Goal: Task Accomplishment & Management: Complete application form

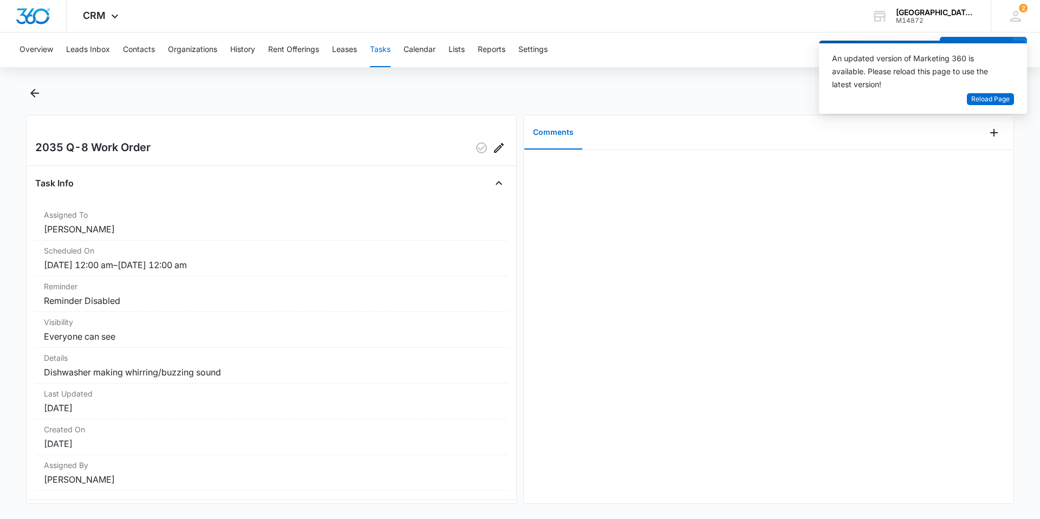
click at [389, 51] on button "Tasks" at bounding box center [380, 50] width 21 height 35
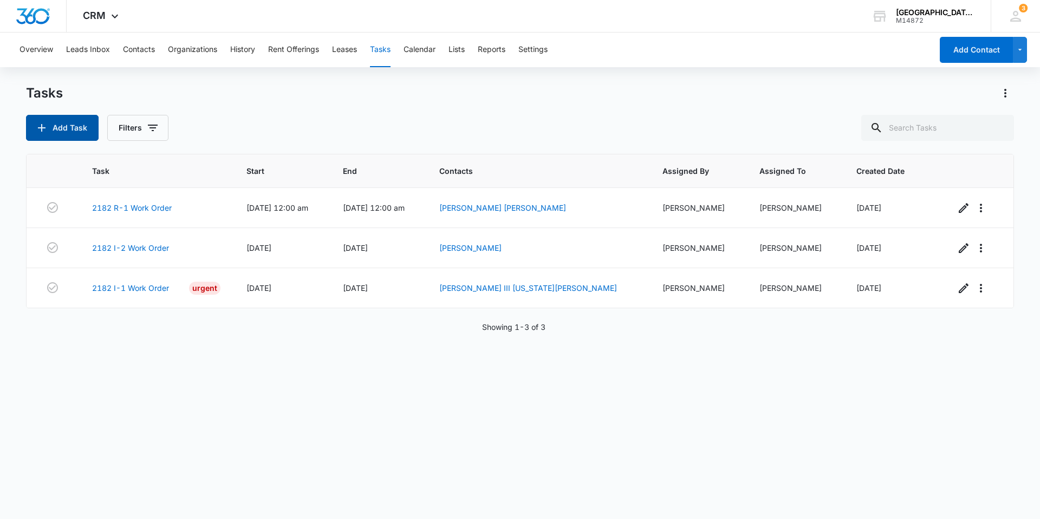
click at [62, 124] on button "Add Task" at bounding box center [62, 128] width 73 height 26
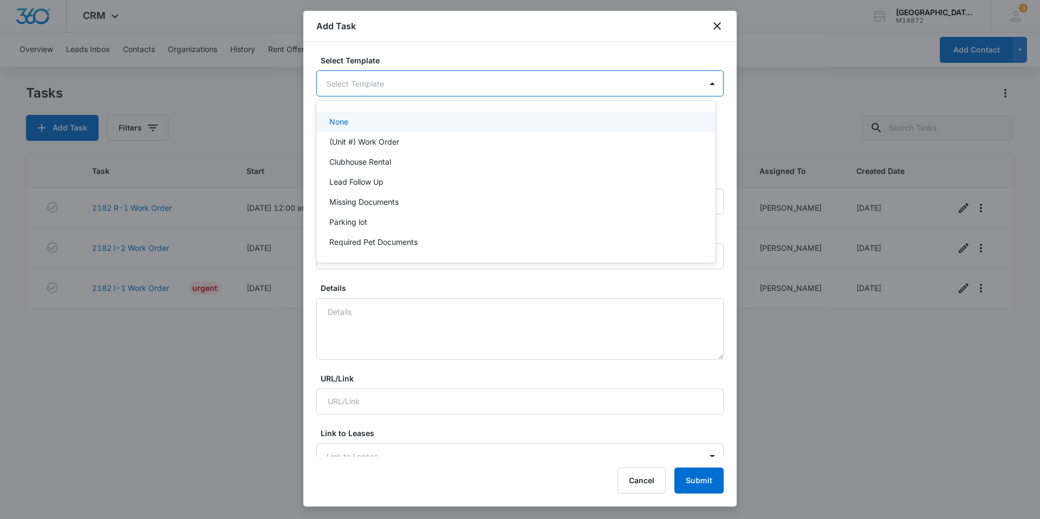
click at [420, 81] on body "CRM Apps Reputation Websites Forms CRM Email Social Content Ads Intelligence Fi…" at bounding box center [520, 259] width 1040 height 519
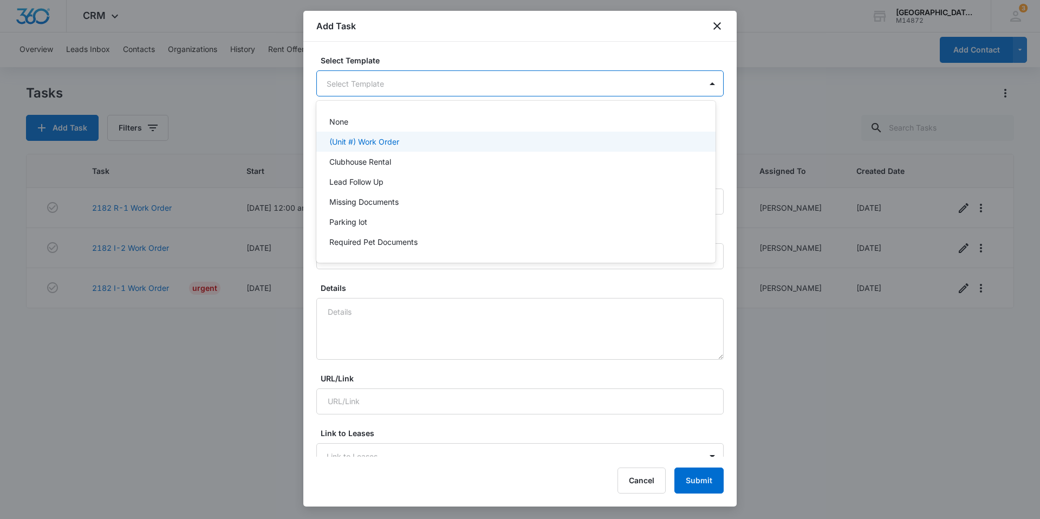
click at [397, 141] on p "(Unit #) Work Order" at bounding box center [364, 141] width 70 height 11
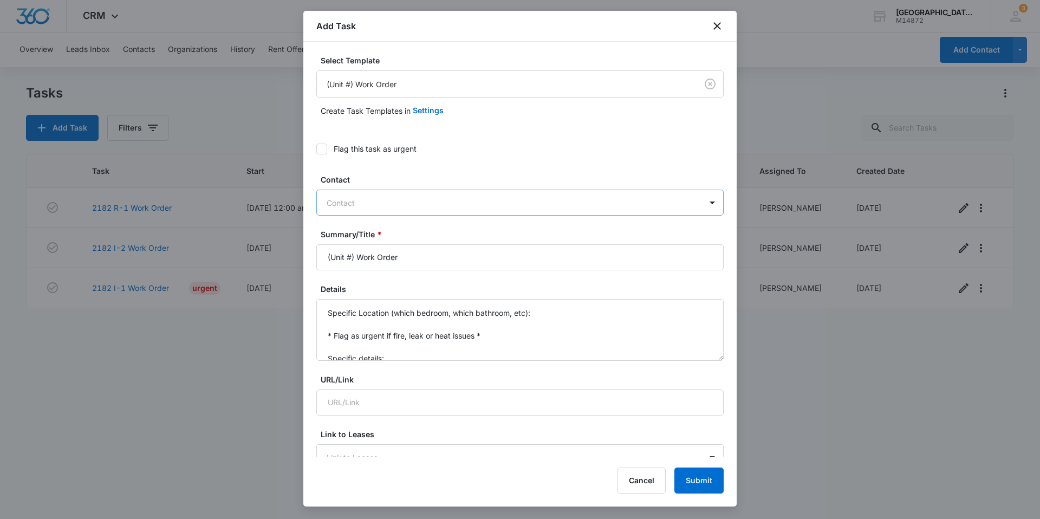
click at [414, 202] on div at bounding box center [514, 203] width 374 height 14
type input "[PERSON_NAME]"
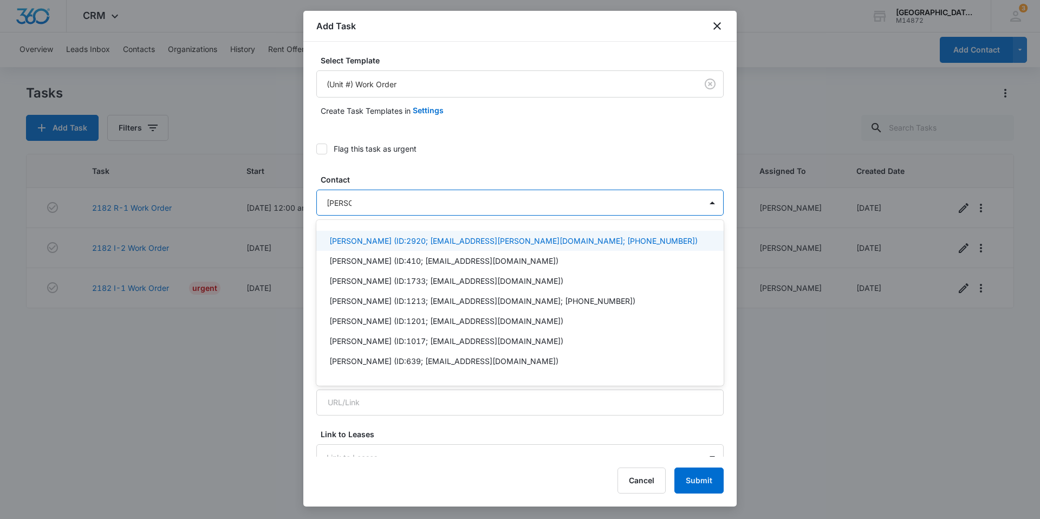
click at [422, 237] on p "[PERSON_NAME] (ID:2920; [EMAIL_ADDRESS][PERSON_NAME][DOMAIN_NAME]; [PHONE_NUMBE…" at bounding box center [513, 240] width 368 height 11
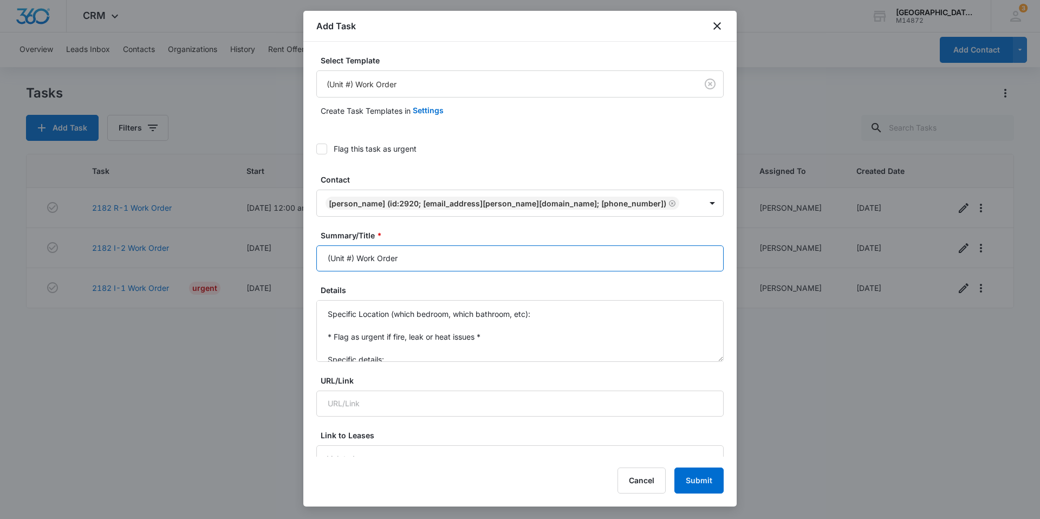
drag, startPoint x: 354, startPoint y: 255, endPoint x: 249, endPoint y: 253, distance: 105.1
click at [249, 253] on body "CRM Apps Reputation Websites Forms CRM Email Social Content Ads Intelligence Fi…" at bounding box center [520, 259] width 1040 height 519
type input "2182 P-4 Work Order"
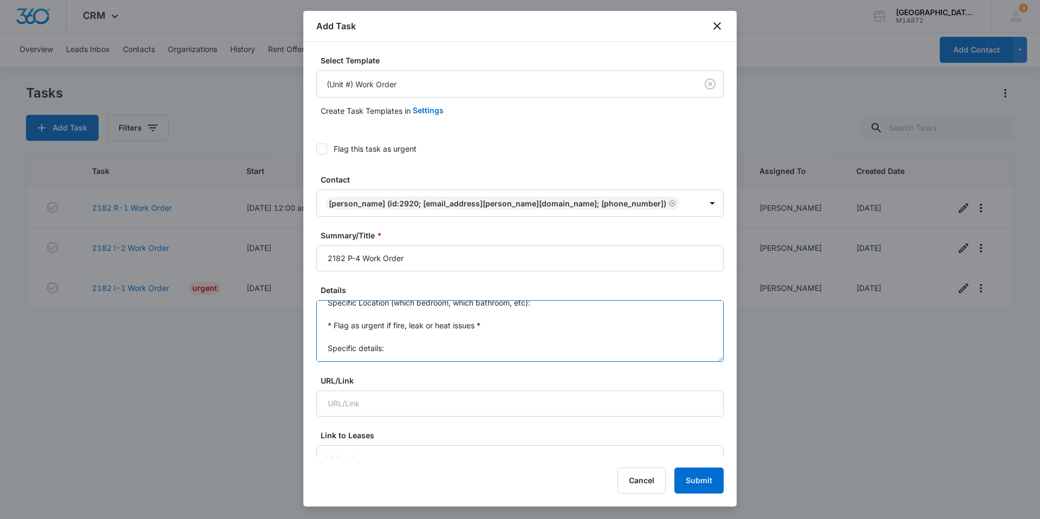
scroll to position [0, 0]
drag, startPoint x: 353, startPoint y: 346, endPoint x: 314, endPoint y: 275, distance: 80.8
click at [314, 275] on div "Select Template (Unit #) Work Order Create Task Templates in Settings Flag this…" at bounding box center [520, 249] width 434 height 415
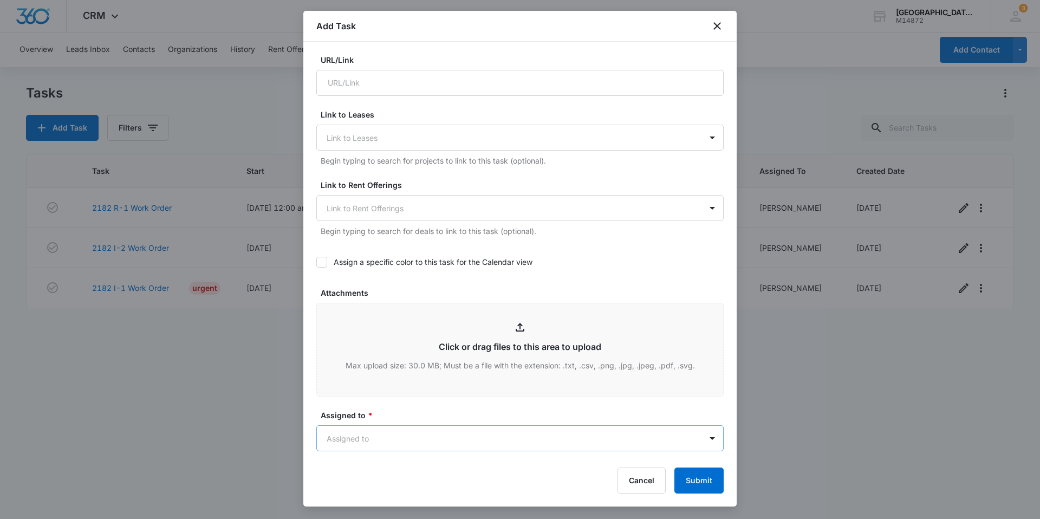
scroll to position [434, 0]
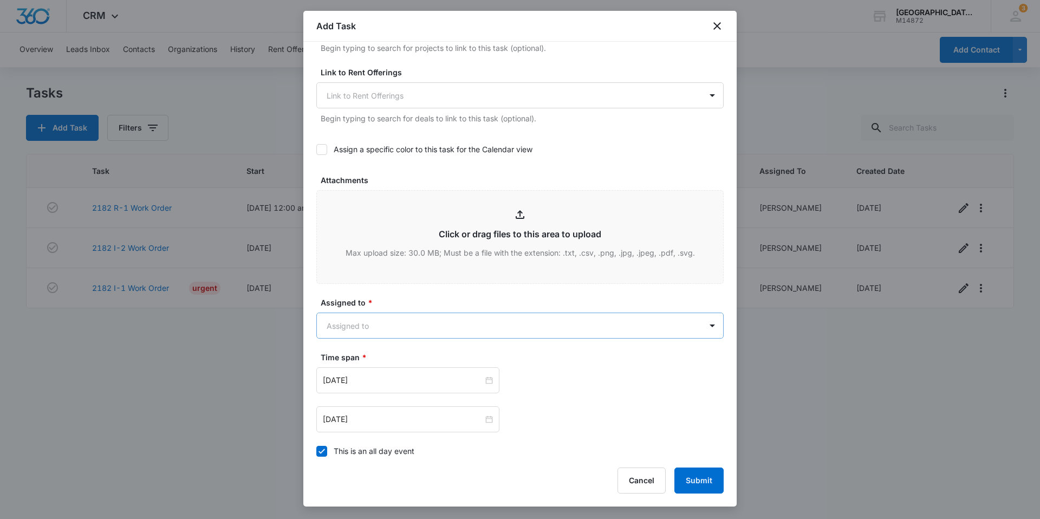
type textarea "AC continuously cycling"
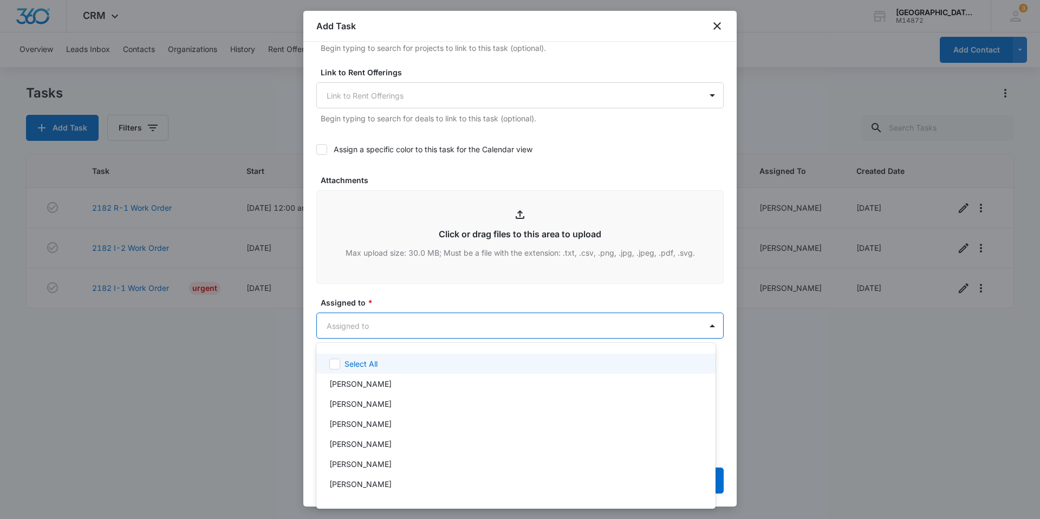
click at [392, 325] on body "CRM Apps Reputation Websites Forms CRM Email Social Content Ads Intelligence Fi…" at bounding box center [520, 259] width 1040 height 519
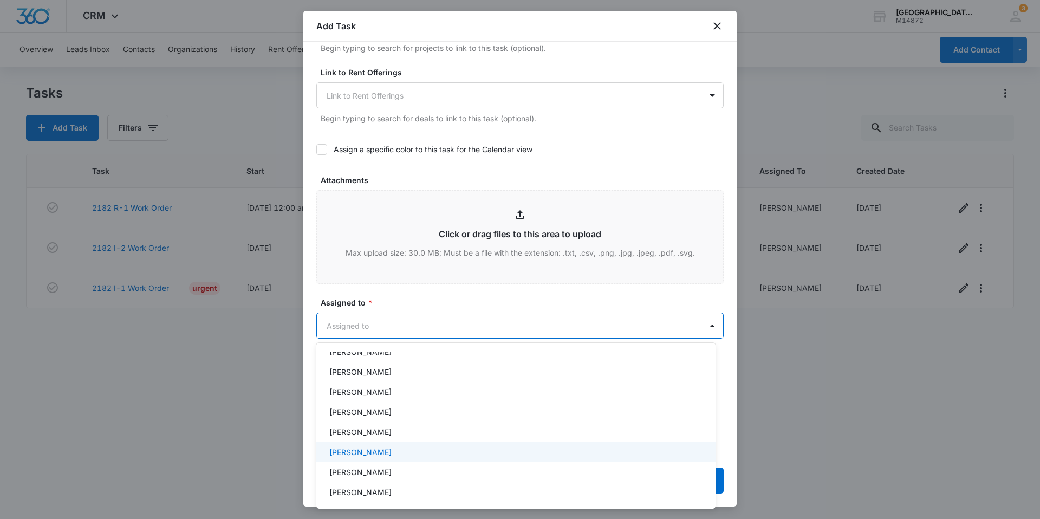
scroll to position [163, 0]
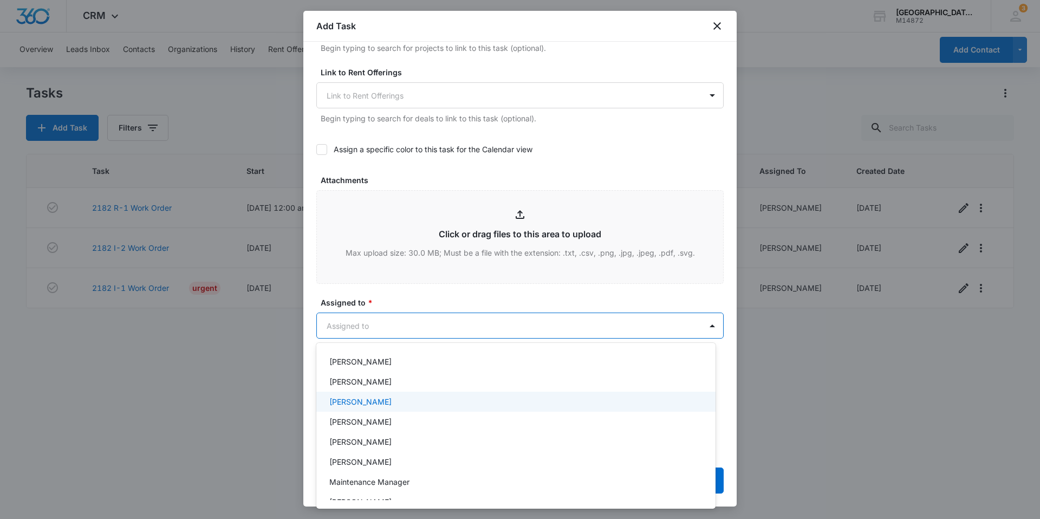
click at [404, 404] on div "[PERSON_NAME]" at bounding box center [514, 401] width 371 height 11
click at [412, 294] on div at bounding box center [520, 259] width 1040 height 519
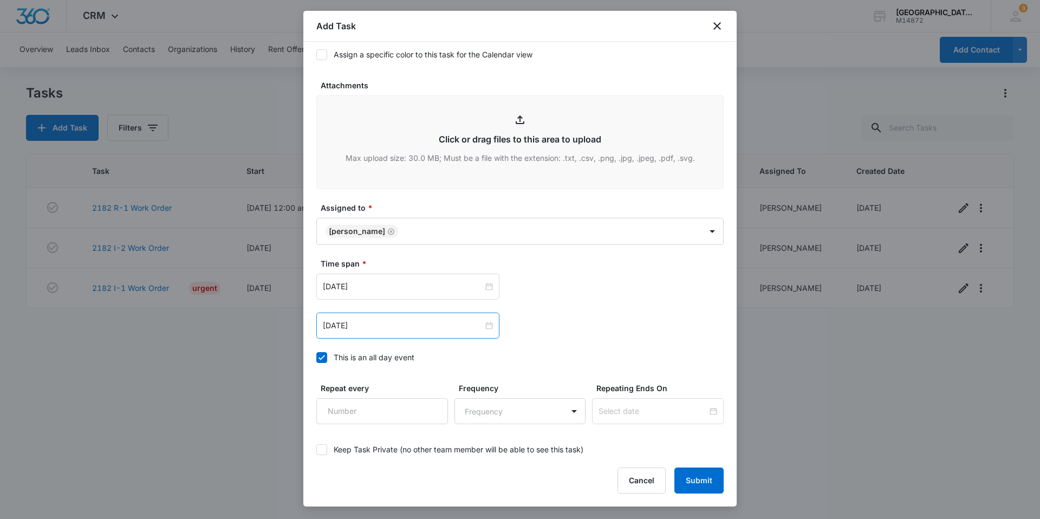
scroll to position [588, 0]
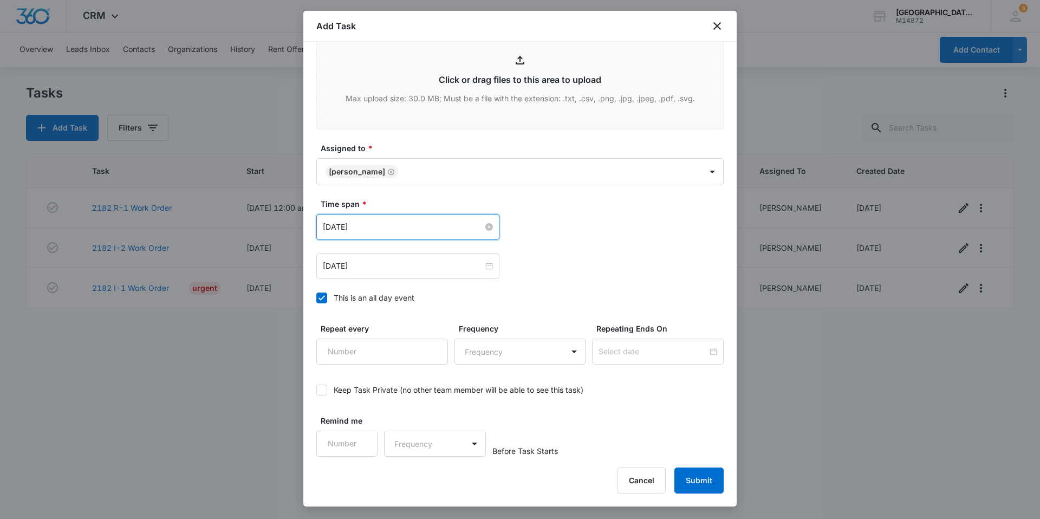
click at [383, 230] on input "[DATE]" at bounding box center [403, 227] width 160 height 12
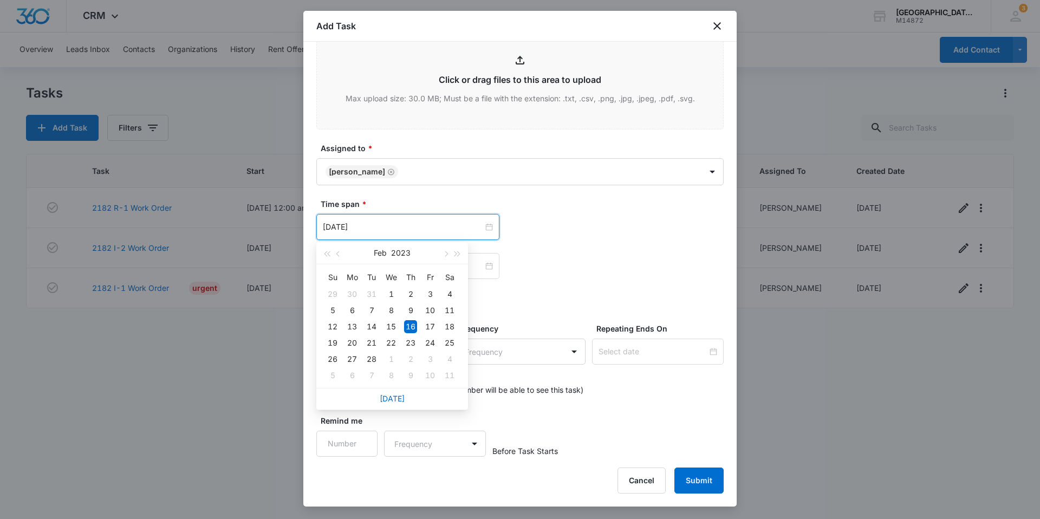
click at [390, 405] on div "[DATE]" at bounding box center [392, 399] width 152 height 22
click at [390, 398] on link "[DATE]" at bounding box center [392, 398] width 25 height 9
type input "[DATE]"
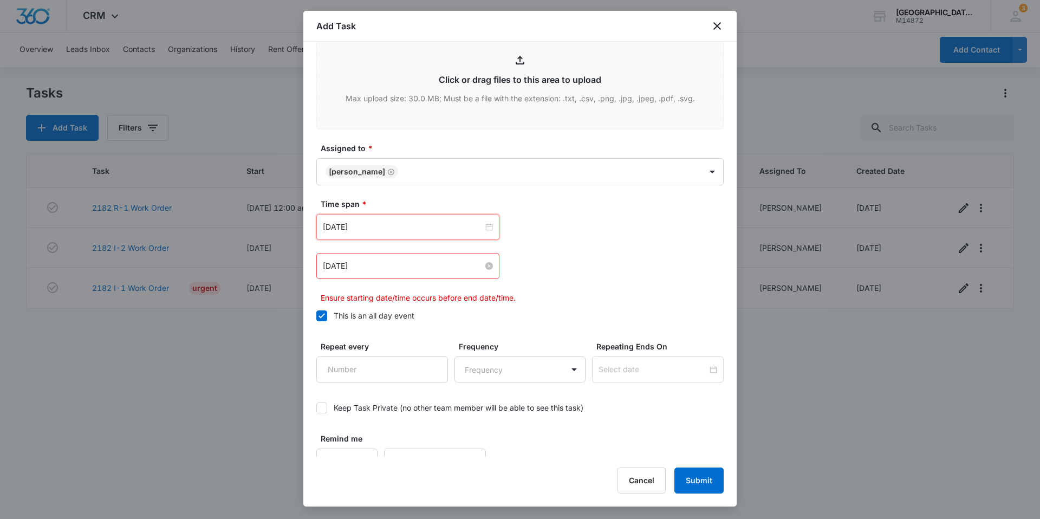
click at [373, 262] on input "[DATE]" at bounding box center [403, 266] width 160 height 12
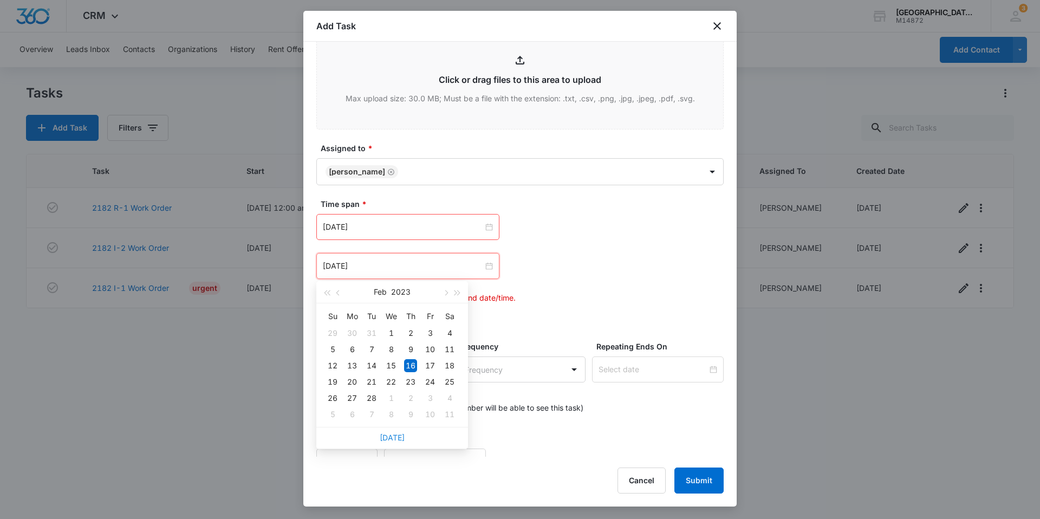
click at [395, 434] on link "[DATE]" at bounding box center [392, 437] width 25 height 9
type input "[DATE]"
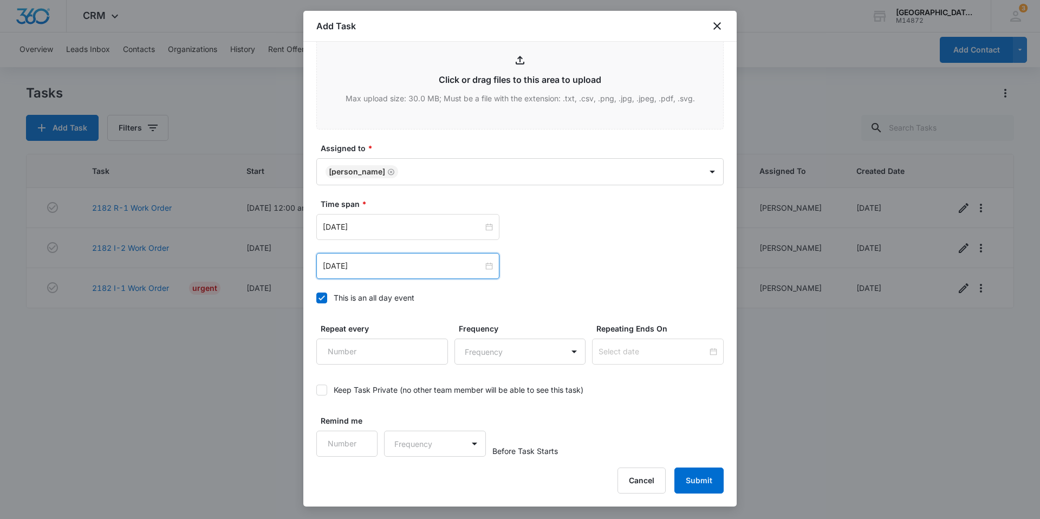
click at [374, 299] on div "This is an all day event" at bounding box center [374, 297] width 81 height 11
click at [316, 298] on input "This is an all day event" at bounding box center [316, 298] width 0 height 0
click at [383, 228] on input "[DATE]" at bounding box center [403, 227] width 160 height 12
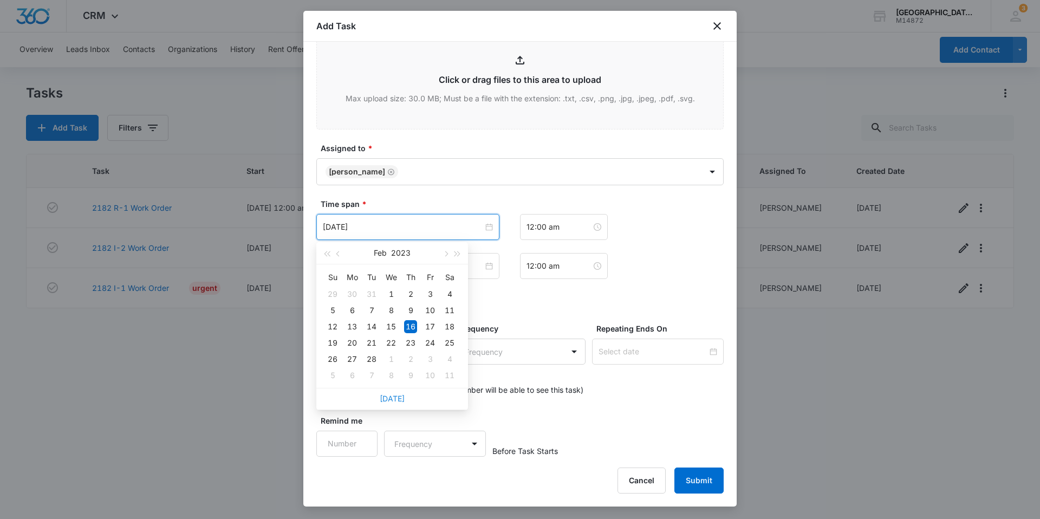
click at [395, 402] on link "[DATE]" at bounding box center [392, 398] width 25 height 9
type input "[DATE]"
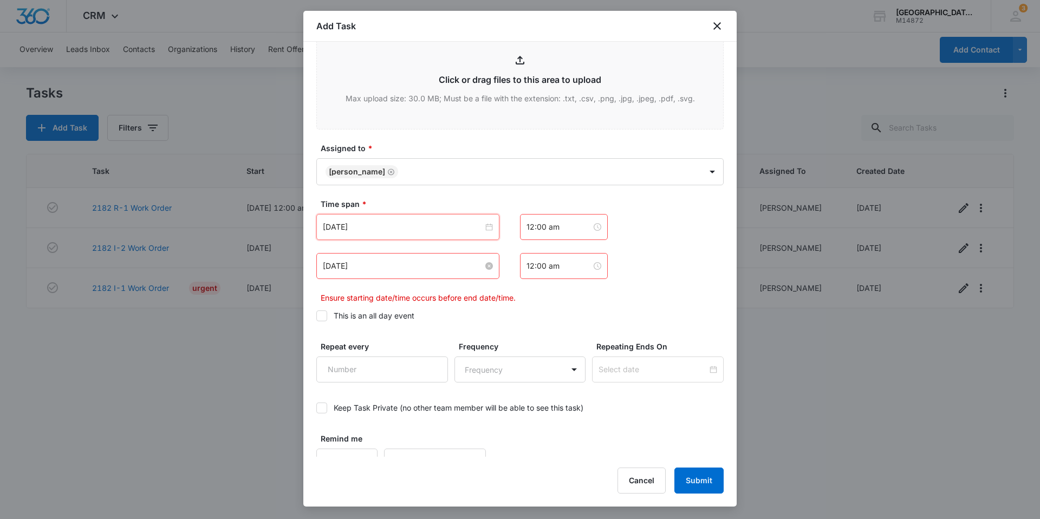
click at [369, 269] on input "[DATE]" at bounding box center [403, 266] width 160 height 12
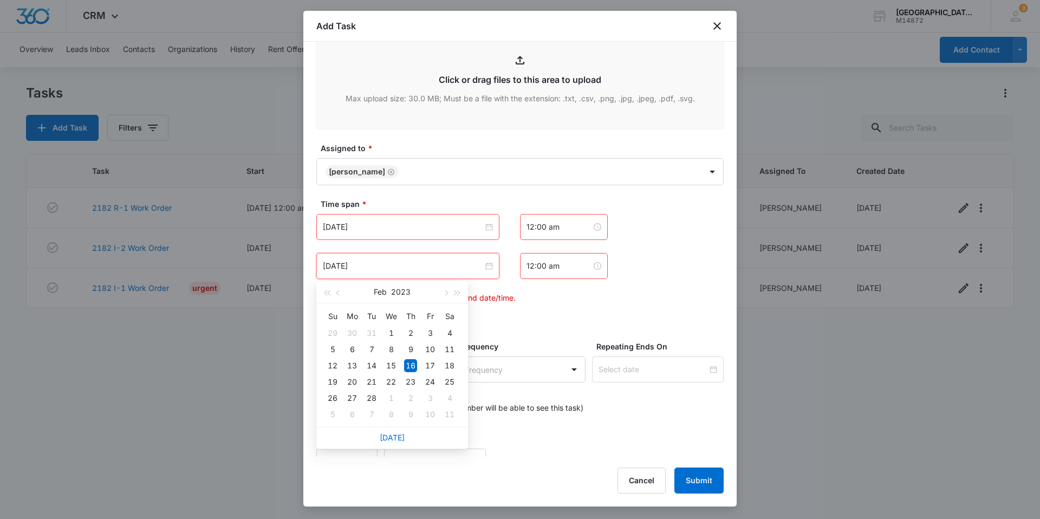
drag, startPoint x: 400, startPoint y: 441, endPoint x: 399, endPoint y: 424, distance: 16.8
click at [399, 441] on link "[DATE]" at bounding box center [392, 437] width 25 height 9
type input "[DATE]"
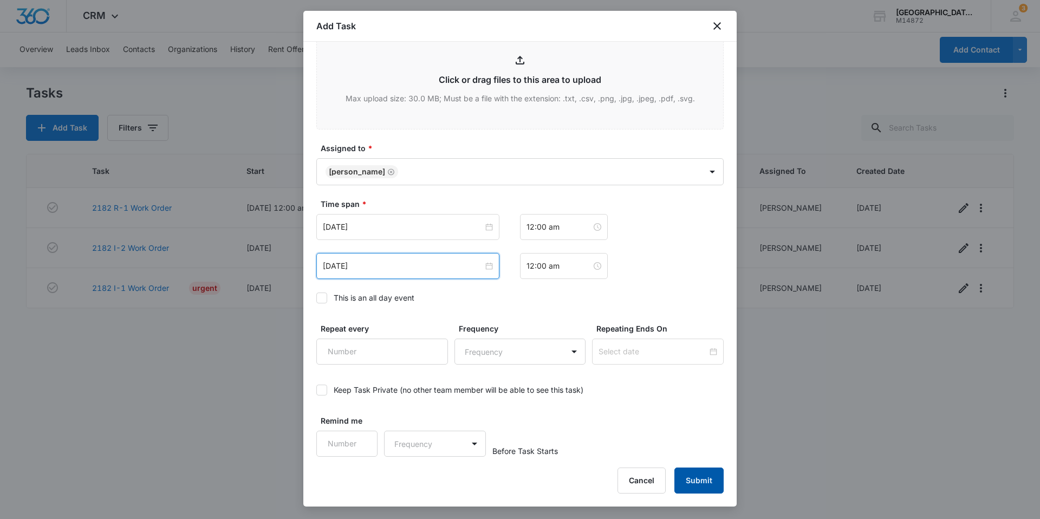
click at [708, 475] on button "Submit" at bounding box center [699, 481] width 49 height 26
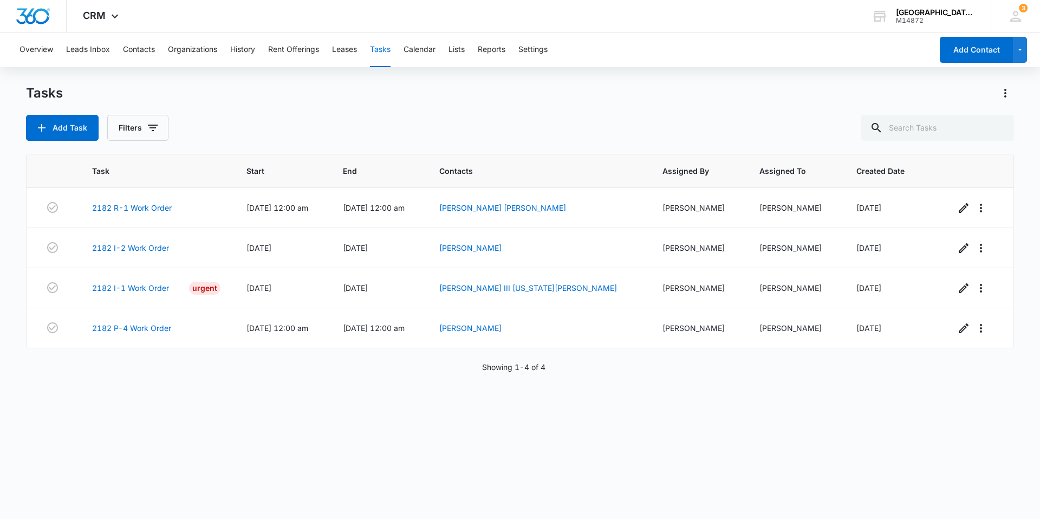
click at [628, 119] on div "Add Task Filters" at bounding box center [520, 128] width 988 height 26
